Goal: Task Accomplishment & Management: Use online tool/utility

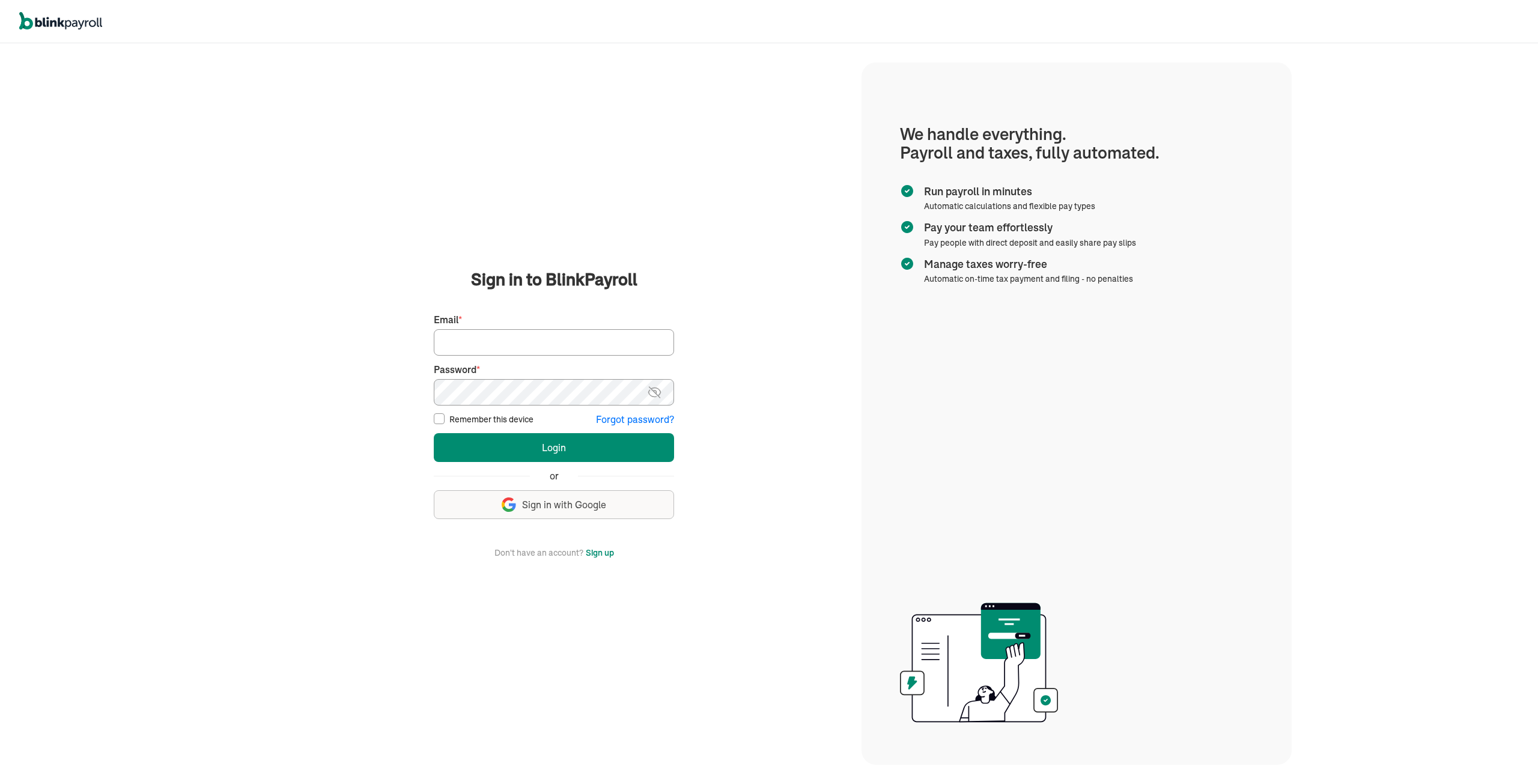
click at [486, 342] on input "Email *" at bounding box center [553, 342] width 240 height 26
type input "[EMAIL_ADDRESS][DOMAIN_NAME]"
click at [433, 433] on button "Login" at bounding box center [553, 448] width 240 height 29
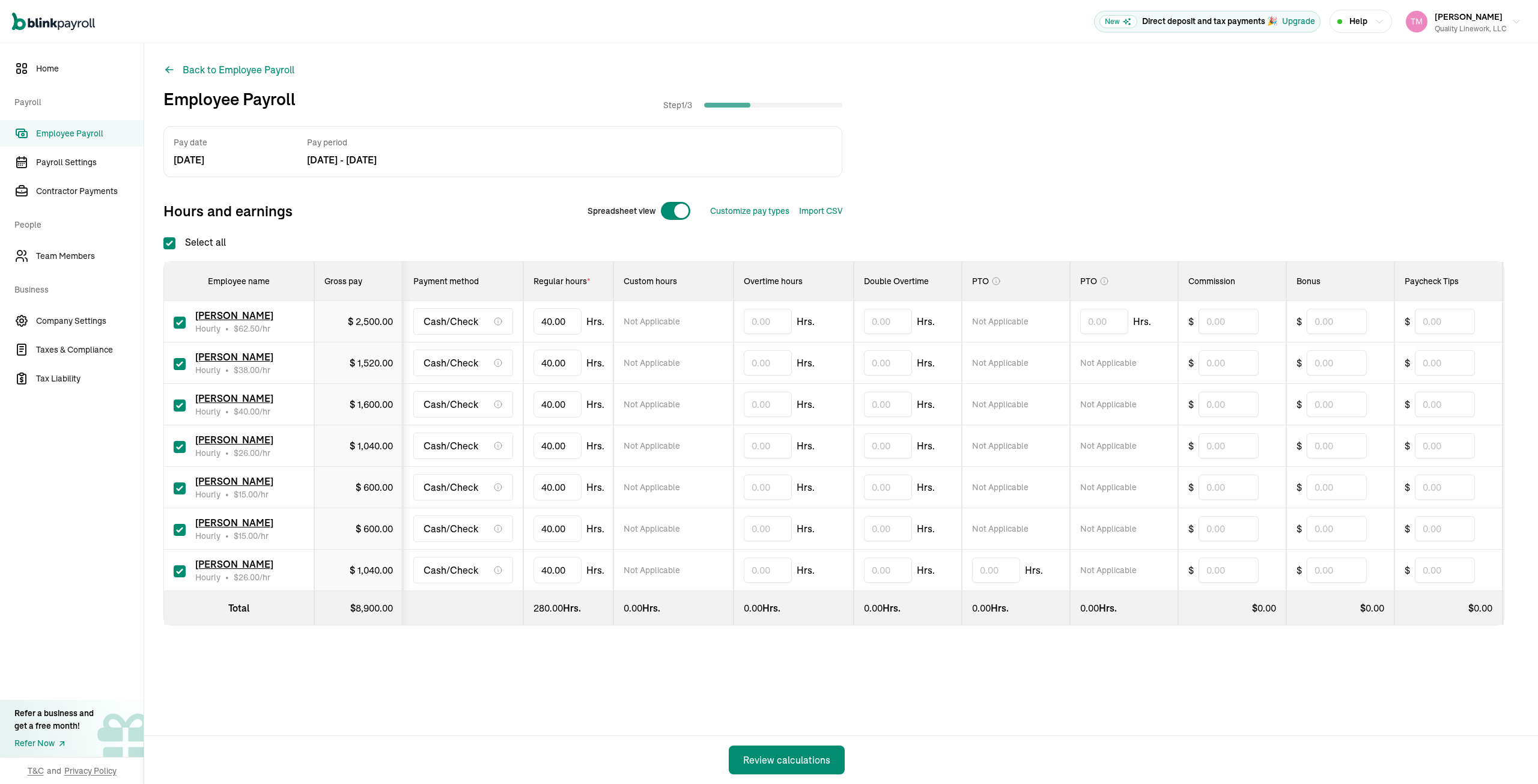
checkbox input "true"
click at [179, 527] on input "checkbox" at bounding box center [179, 529] width 12 height 12
checkbox input "false"
type input "0.00"
click at [180, 362] on input "checkbox" at bounding box center [179, 363] width 12 height 12
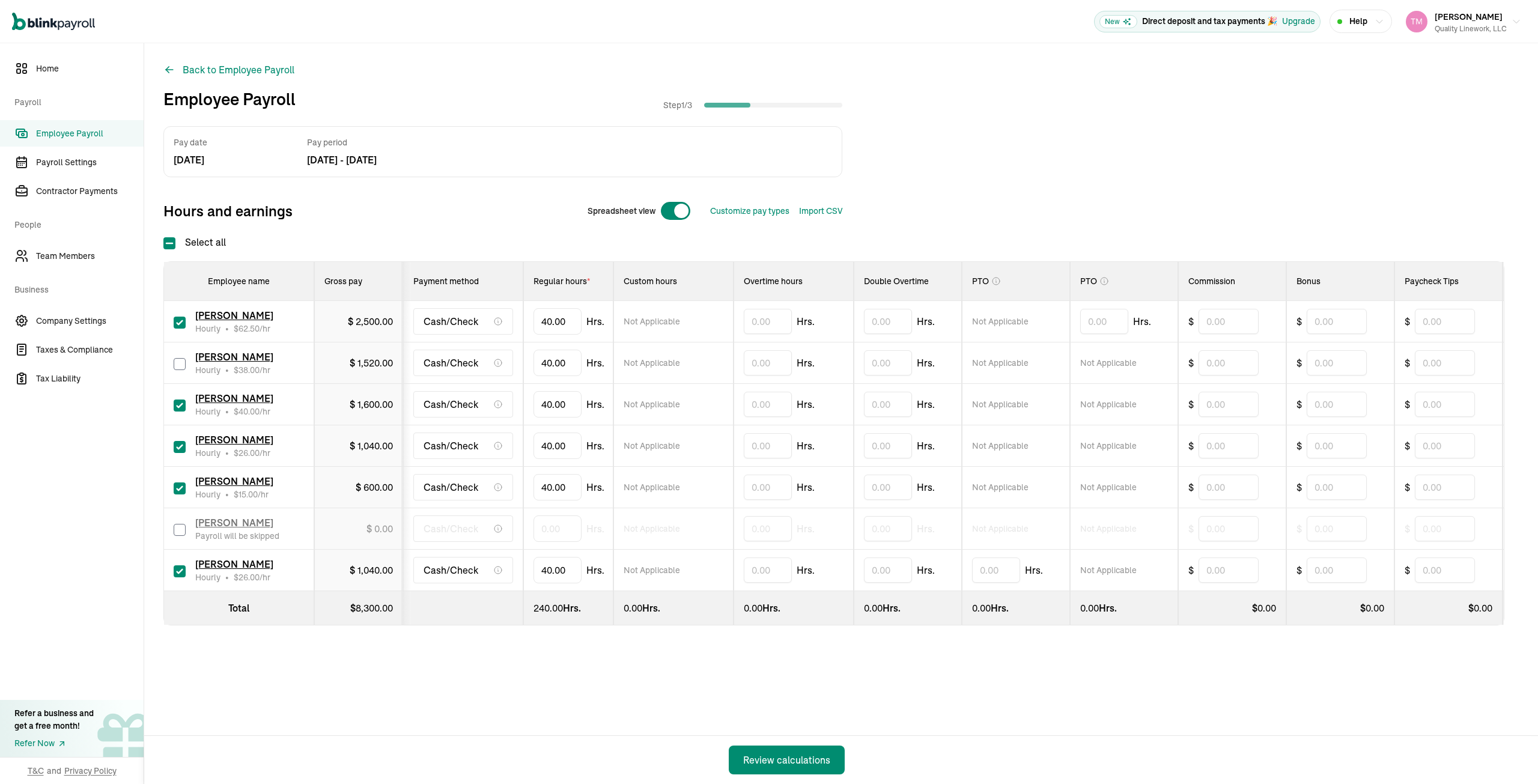
checkbox input "false"
type input "0.00"
click at [753, 445] on input "text" at bounding box center [768, 446] width 48 height 25
type input "7.00"
type input "4"
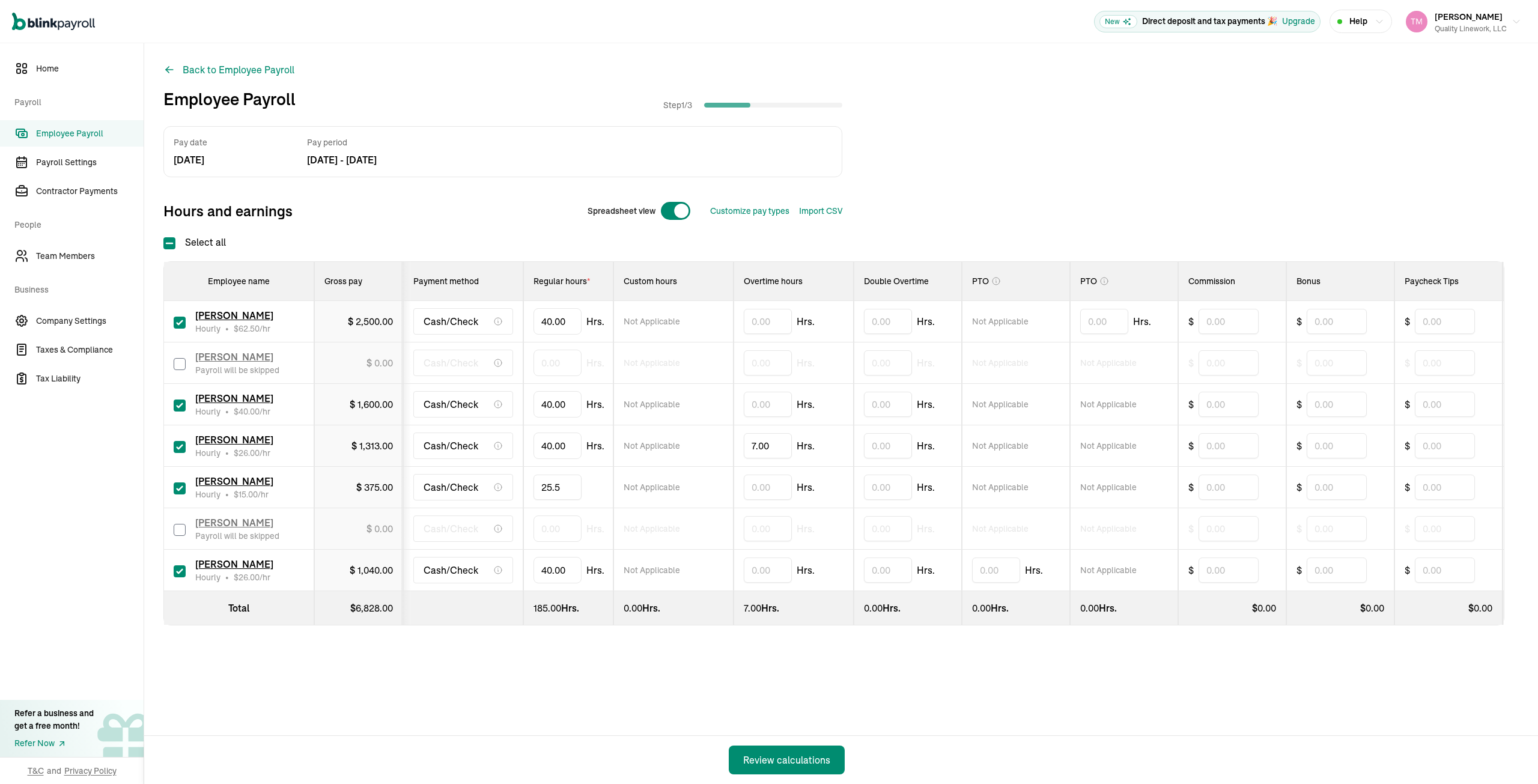
type input "25.54"
type input "4"
type input "39.58"
click at [803, 761] on div "Review calculations" at bounding box center [787, 760] width 87 height 15
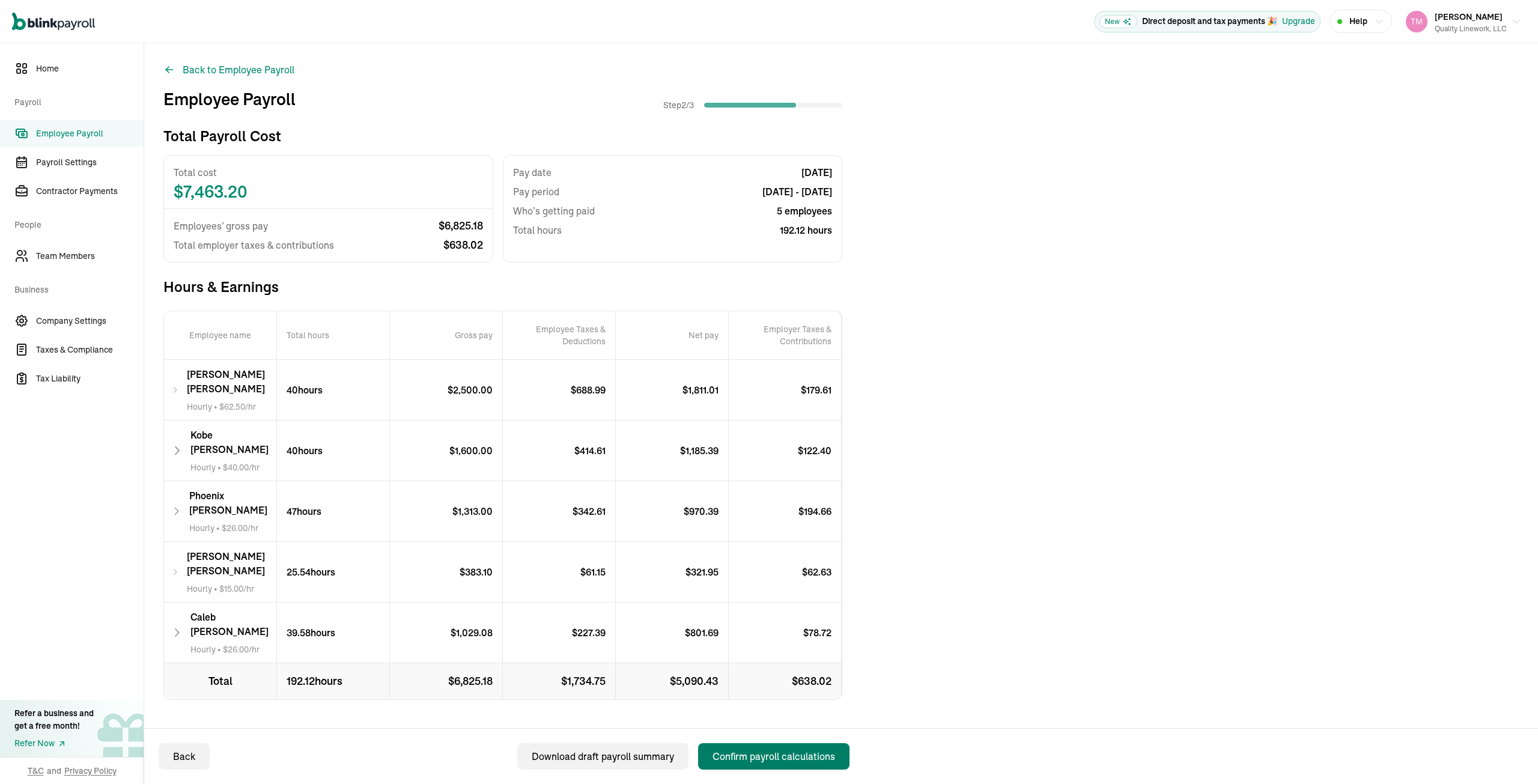
click at [783, 758] on div "Confirm payroll calculations" at bounding box center [773, 756] width 122 height 15
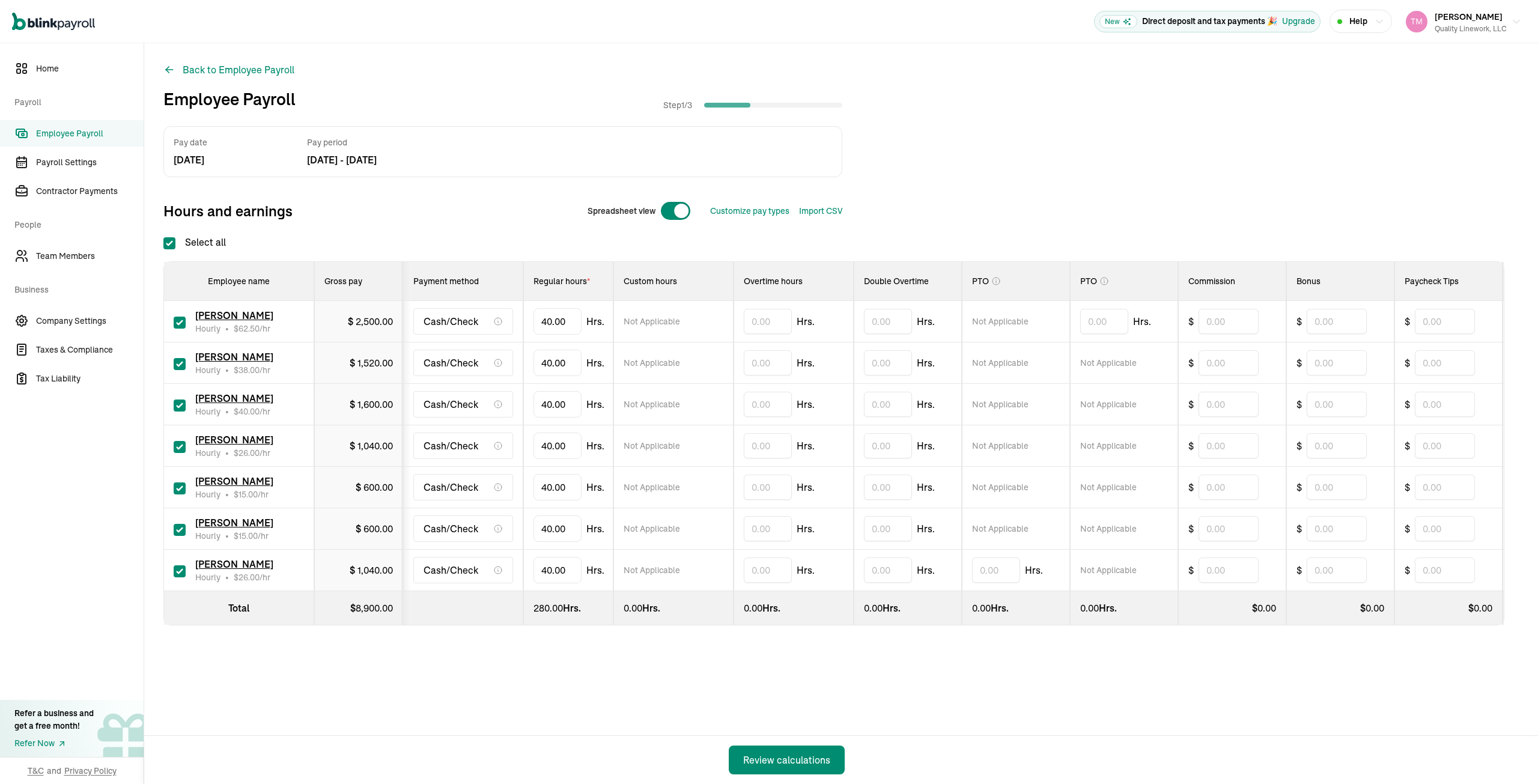
checkbox input "true"
click at [179, 527] on input "checkbox" at bounding box center [179, 529] width 12 height 12
checkbox input "false"
type input "0.00"
click at [180, 362] on input "checkbox" at bounding box center [179, 363] width 12 height 12
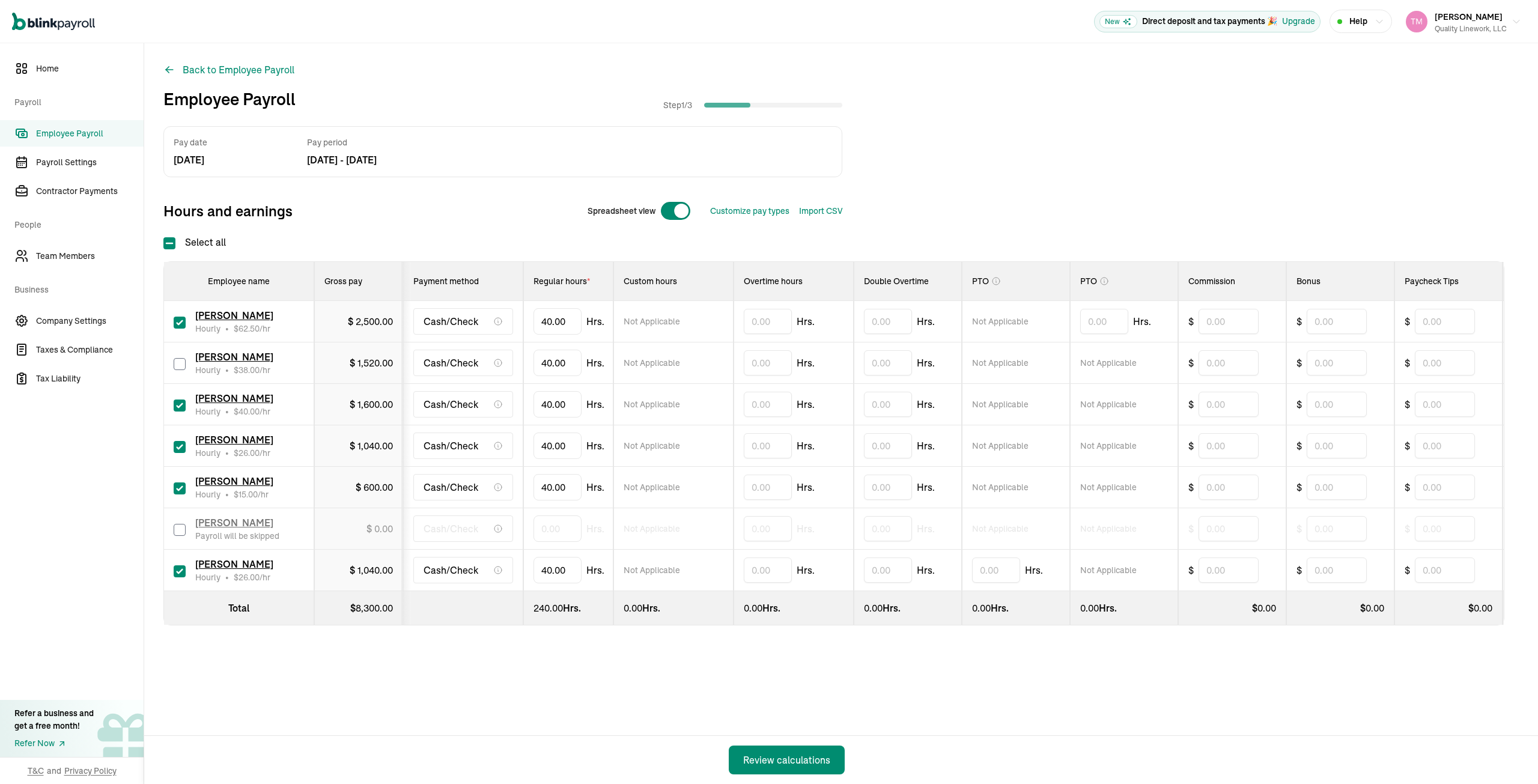
checkbox input "false"
type input "0.00"
click at [753, 445] on input "text" at bounding box center [768, 446] width 48 height 25
type input "7.00"
type input "4"
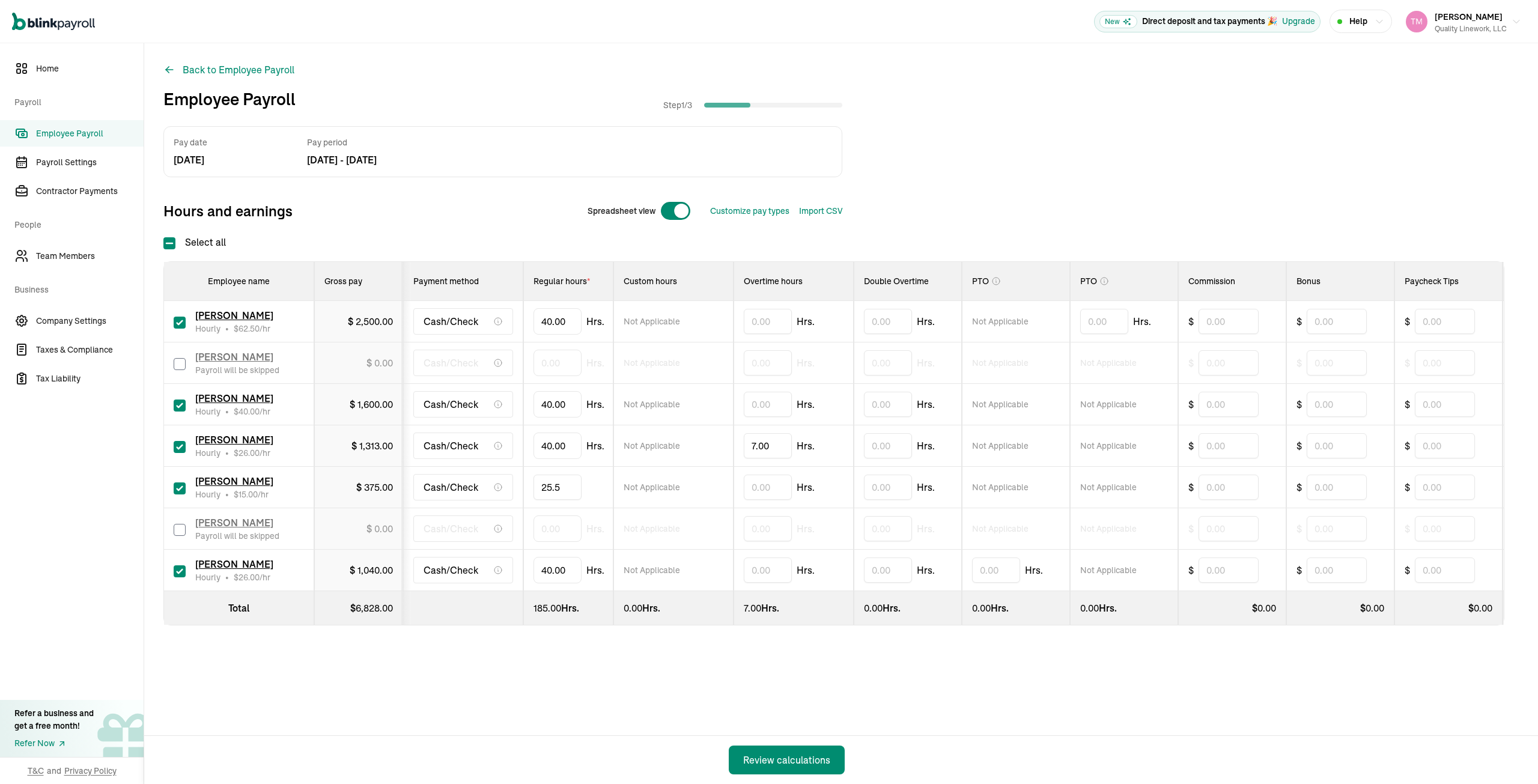
type input "25.54"
type input "4"
type input "39.58"
click at [803, 761] on div "Review calculations" at bounding box center [787, 760] width 87 height 15
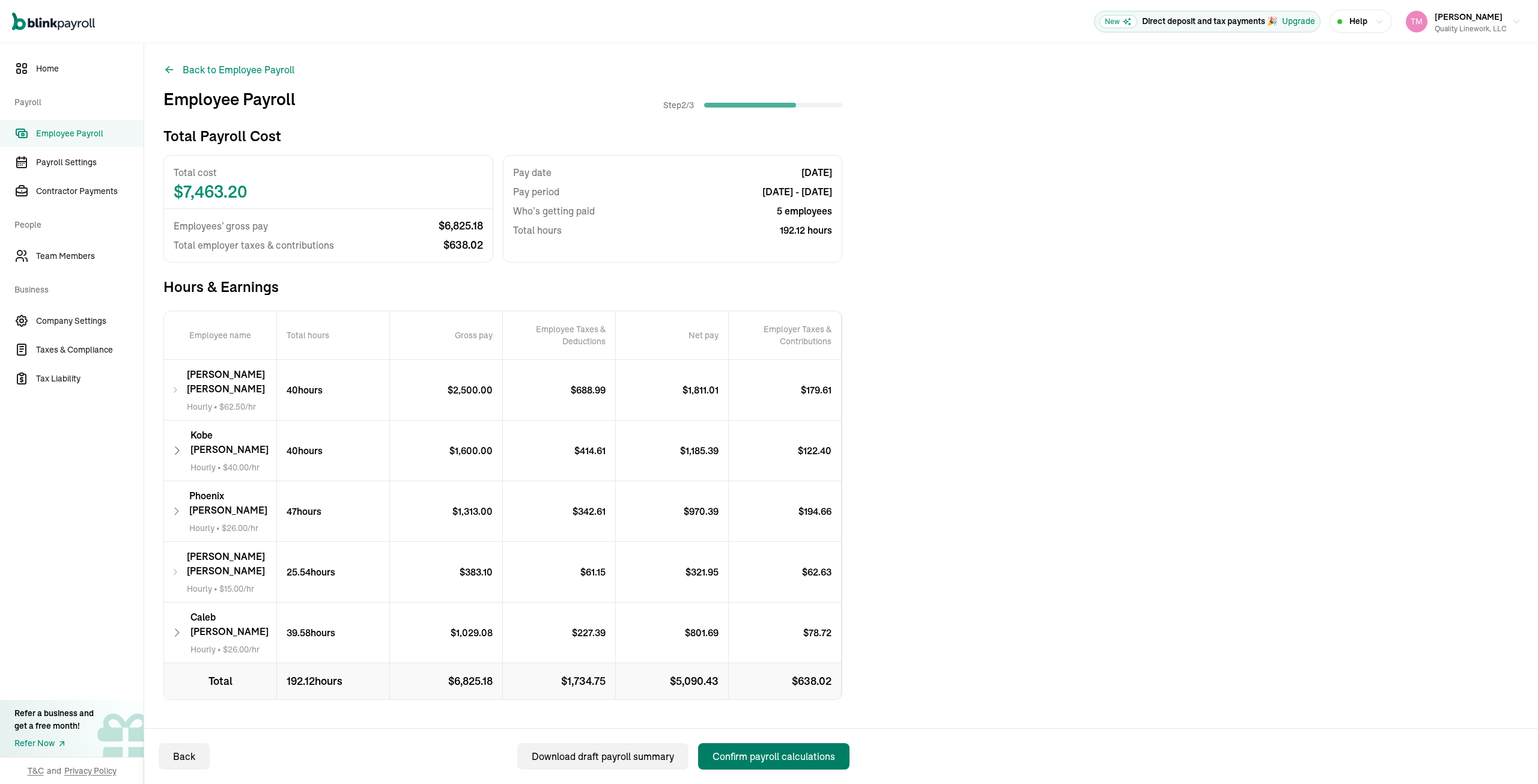
click at [783, 758] on div "Confirm payroll calculations" at bounding box center [773, 756] width 122 height 15
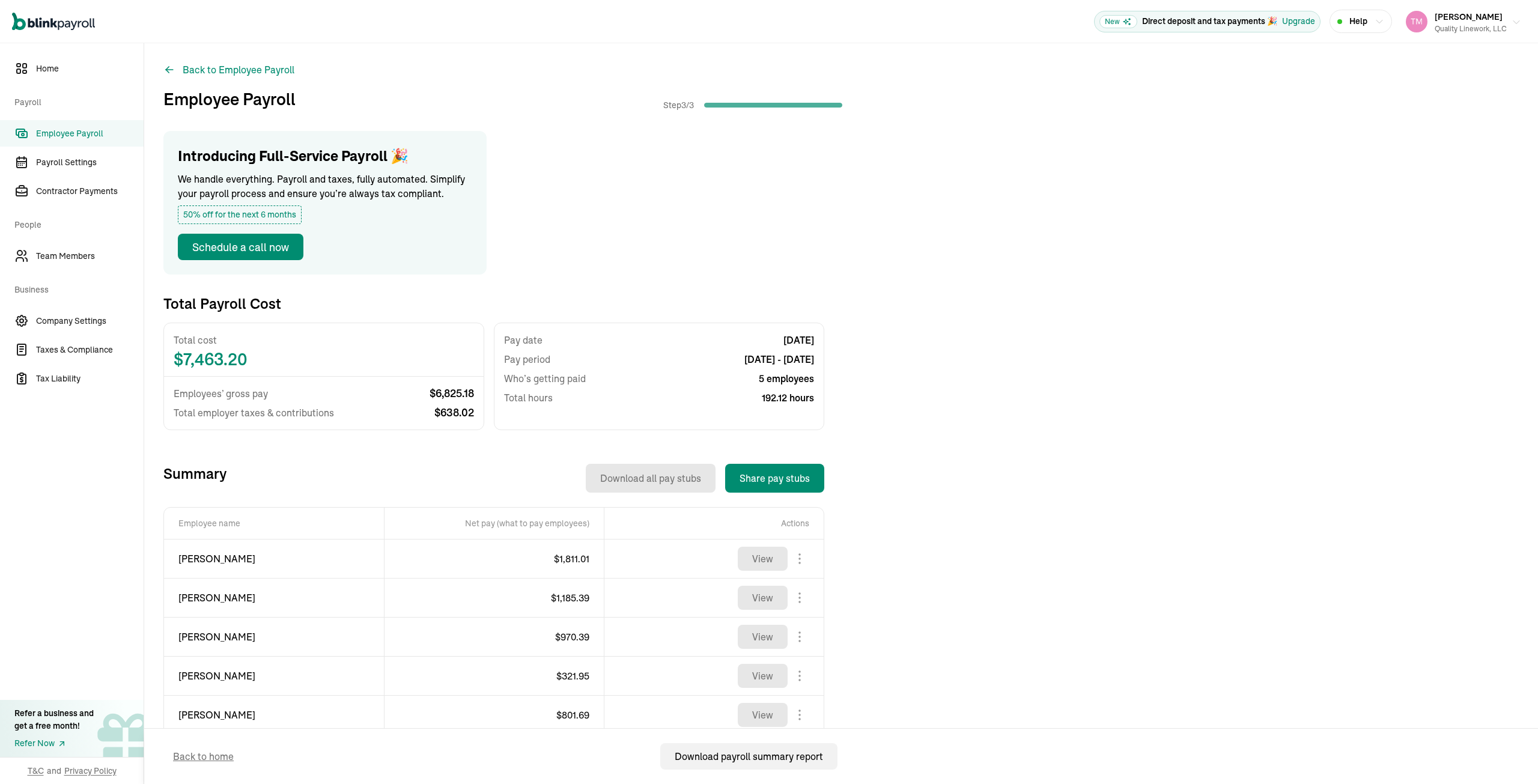
click at [1513, 23] on button "Taneka Moore Quality Linework, LLC" at bounding box center [1462, 21] width 125 height 30
